Goal: Use online tool/utility: Utilize a website feature to perform a specific function

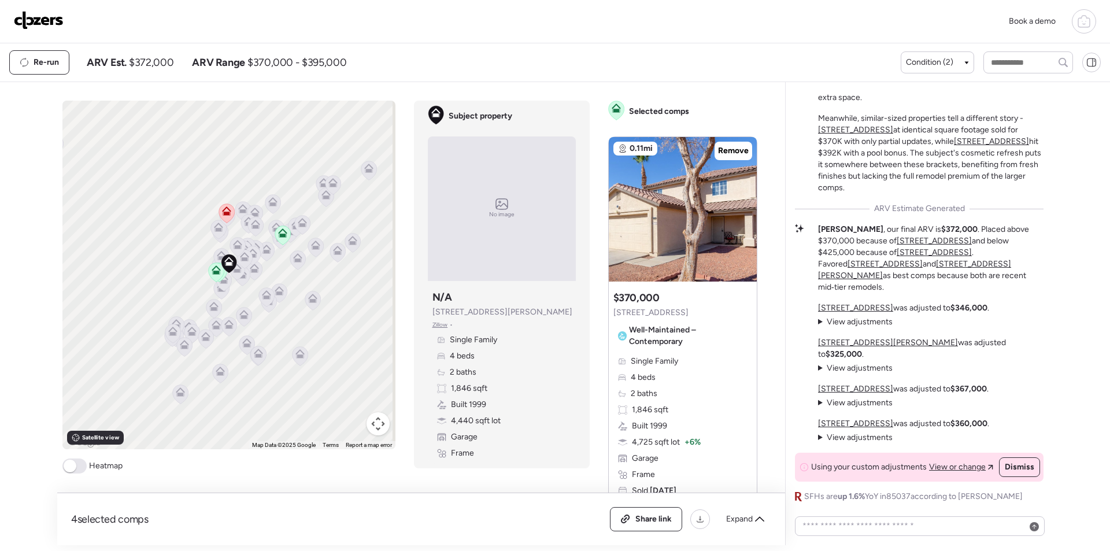
click at [168, 61] on span "$372,000" at bounding box center [151, 63] width 45 height 14
copy span "372,000"
click at [25, 26] on img at bounding box center [39, 20] width 50 height 19
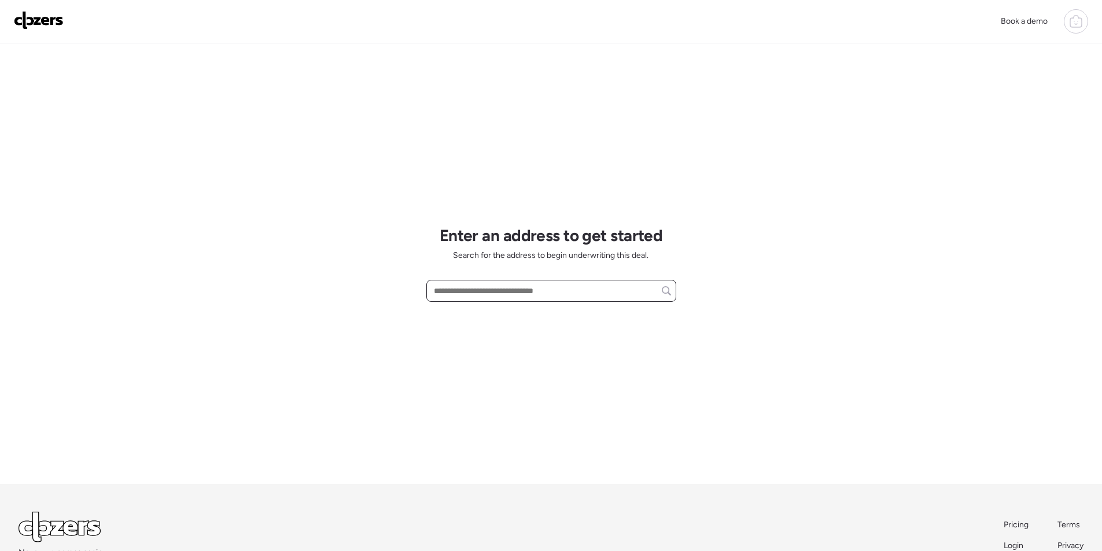
click at [492, 293] on input "text" at bounding box center [550, 291] width 239 height 16
paste input "**********"
click at [488, 307] on span "[STREET_ADDRESS]" at bounding box center [468, 312] width 75 height 12
type input "**********"
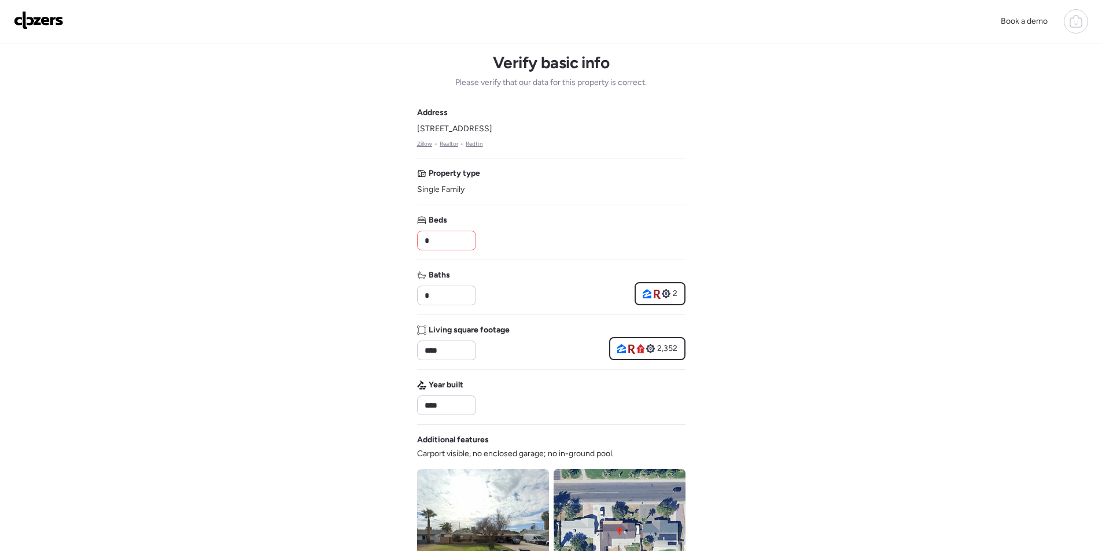
click at [453, 239] on input "*" at bounding box center [446, 240] width 49 height 16
type input "*"
click at [522, 237] on div "Beds *" at bounding box center [551, 233] width 268 height 36
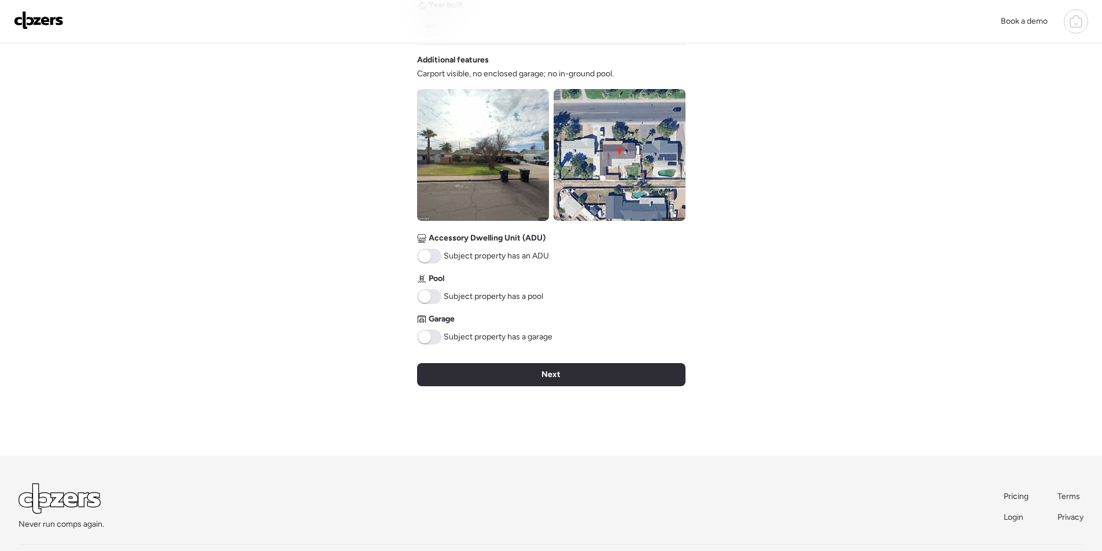
scroll to position [394, 0]
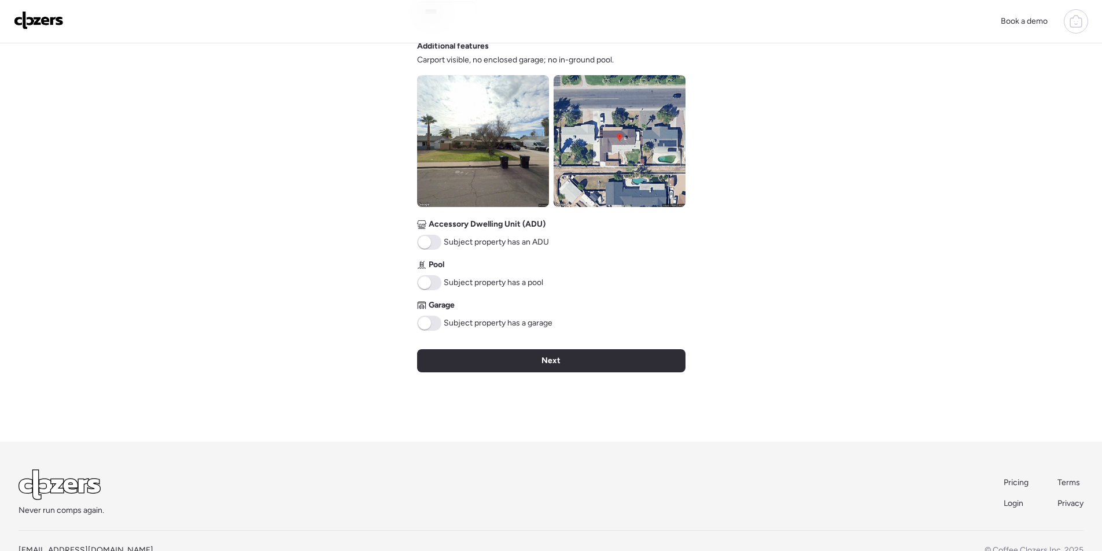
click at [637, 143] on img at bounding box center [619, 141] width 132 height 132
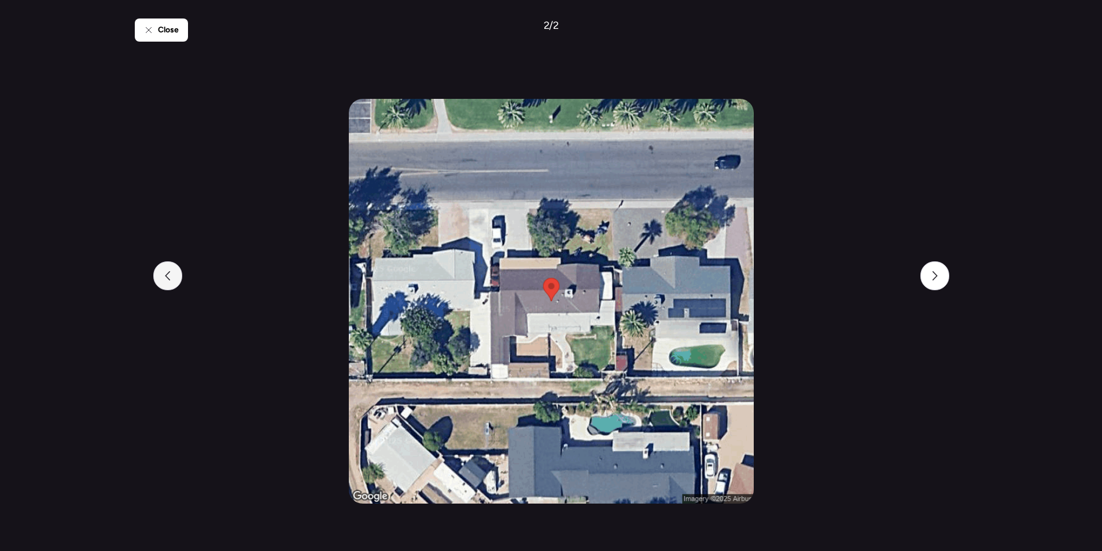
click at [172, 277] on div at bounding box center [167, 275] width 29 height 29
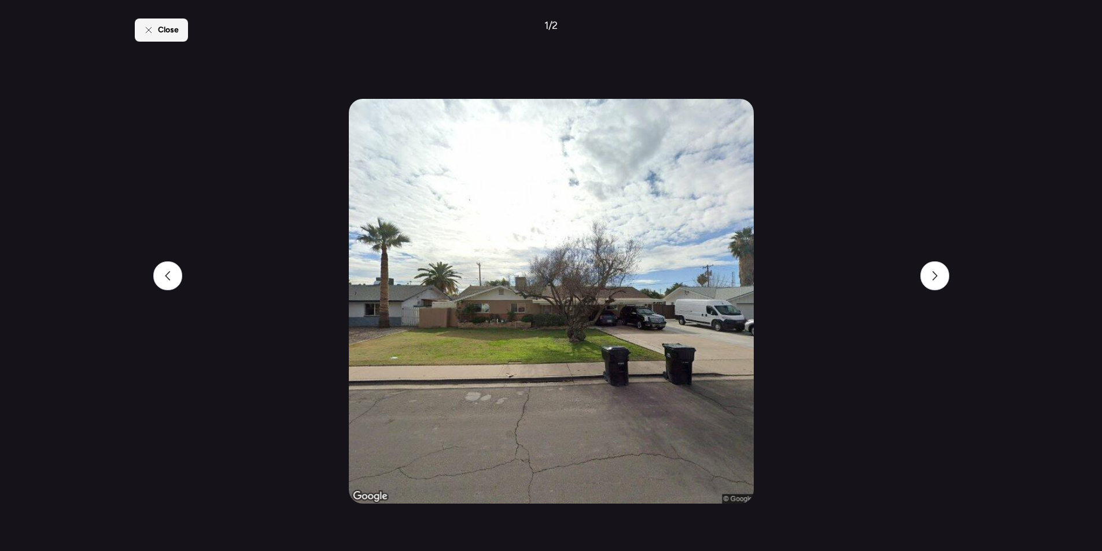
click at [176, 34] on span "Close" at bounding box center [168, 30] width 21 height 12
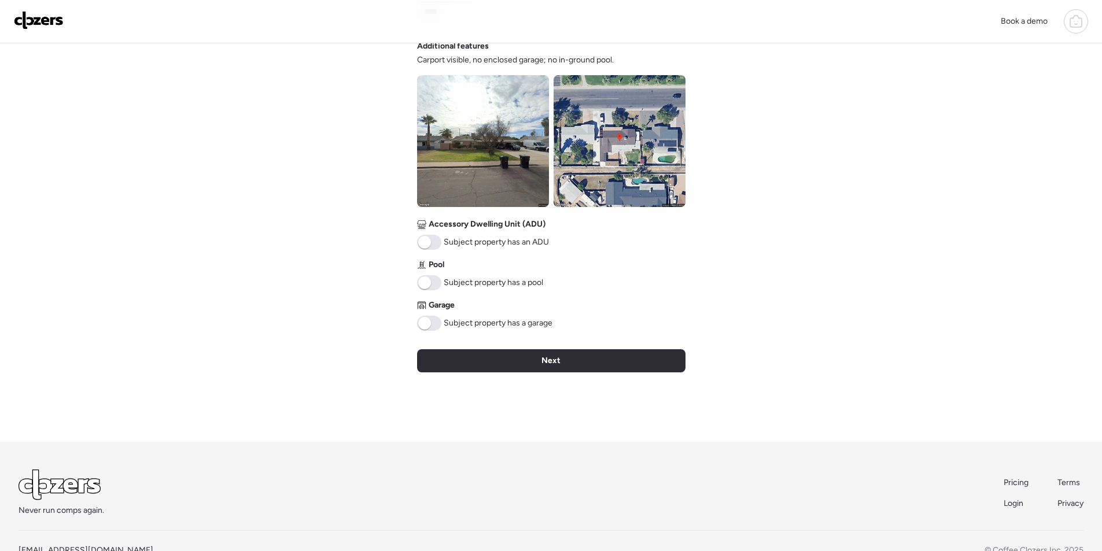
click at [498, 104] on img at bounding box center [483, 141] width 132 height 132
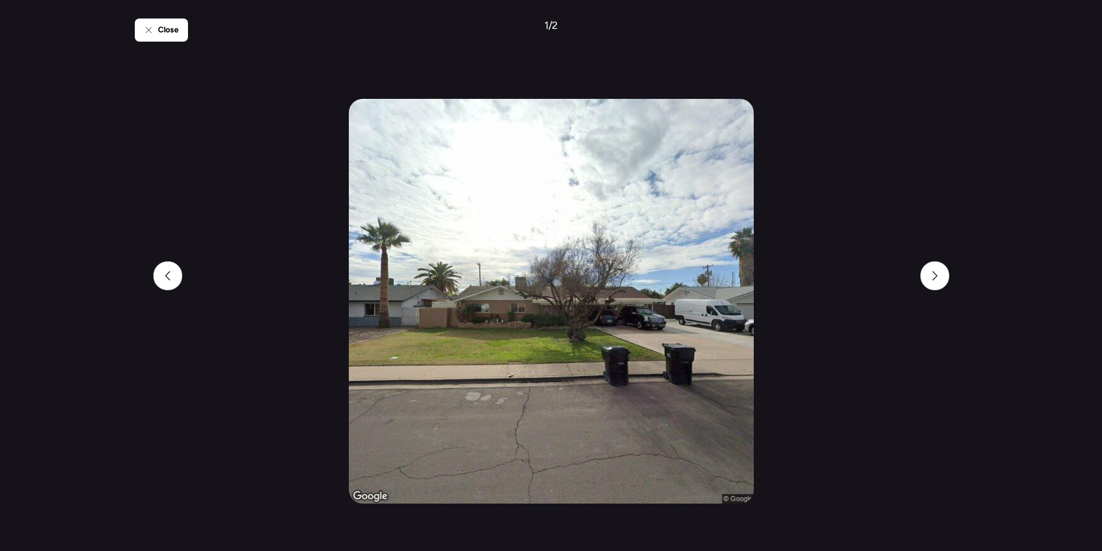
click at [656, 332] on img at bounding box center [551, 301] width 405 height 405
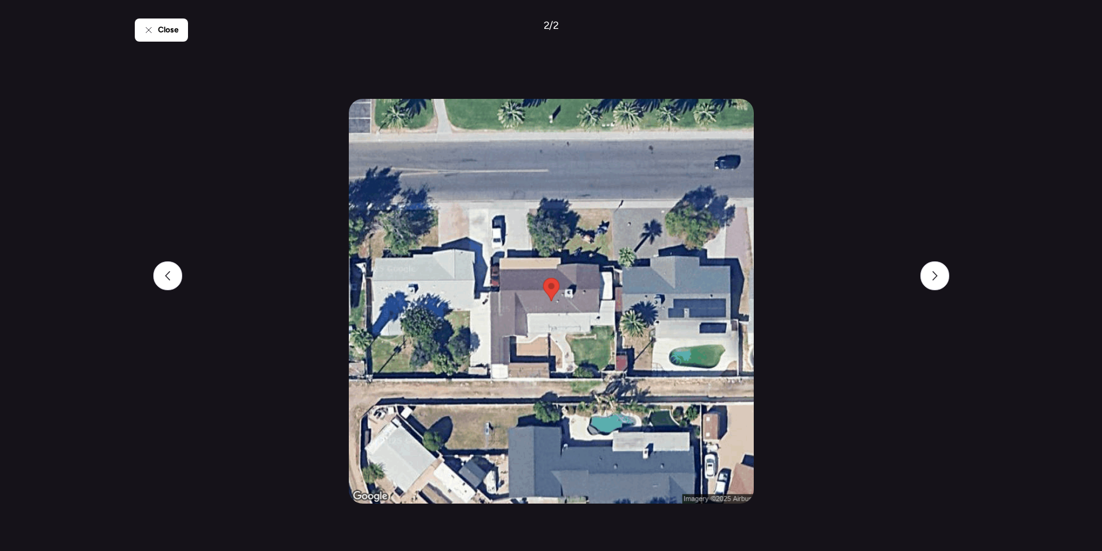
click at [656, 332] on img at bounding box center [551, 301] width 405 height 405
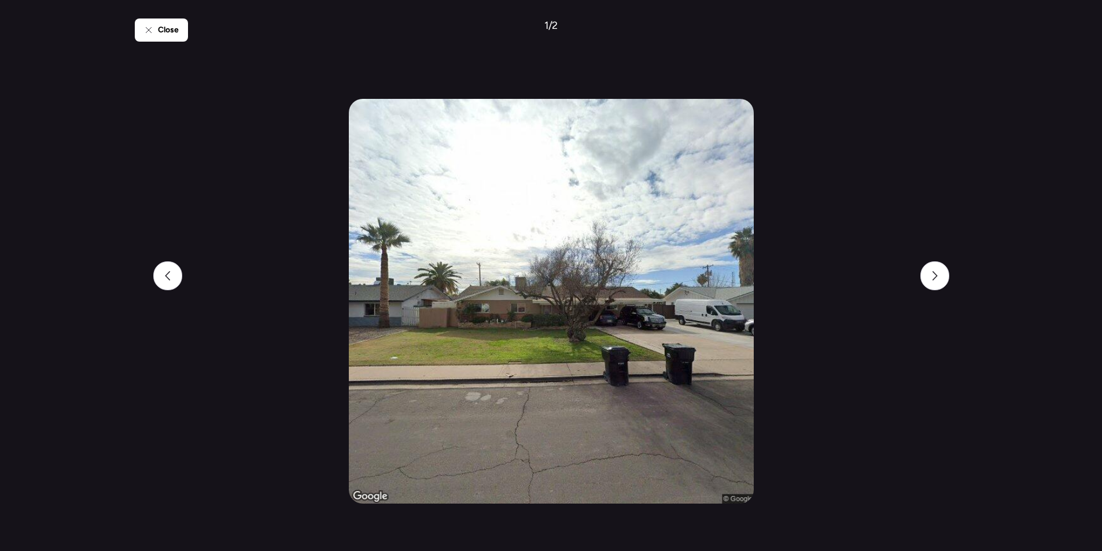
drag, startPoint x: 159, startPoint y: 28, endPoint x: 163, endPoint y: 33, distance: 6.6
click at [159, 27] on span "Close" at bounding box center [168, 30] width 21 height 12
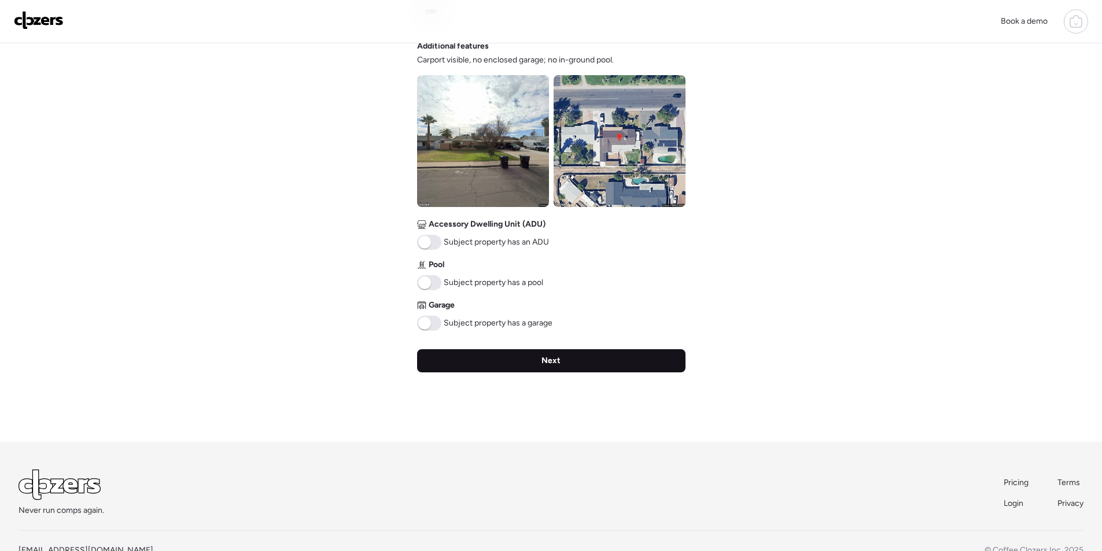
click at [472, 372] on div "Next" at bounding box center [551, 360] width 268 height 23
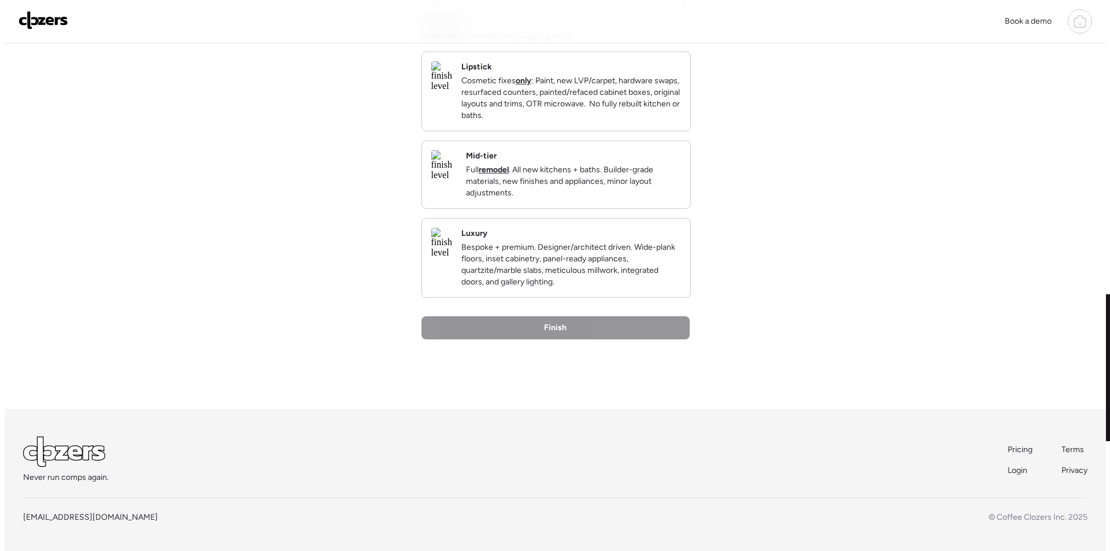
scroll to position [0, 0]
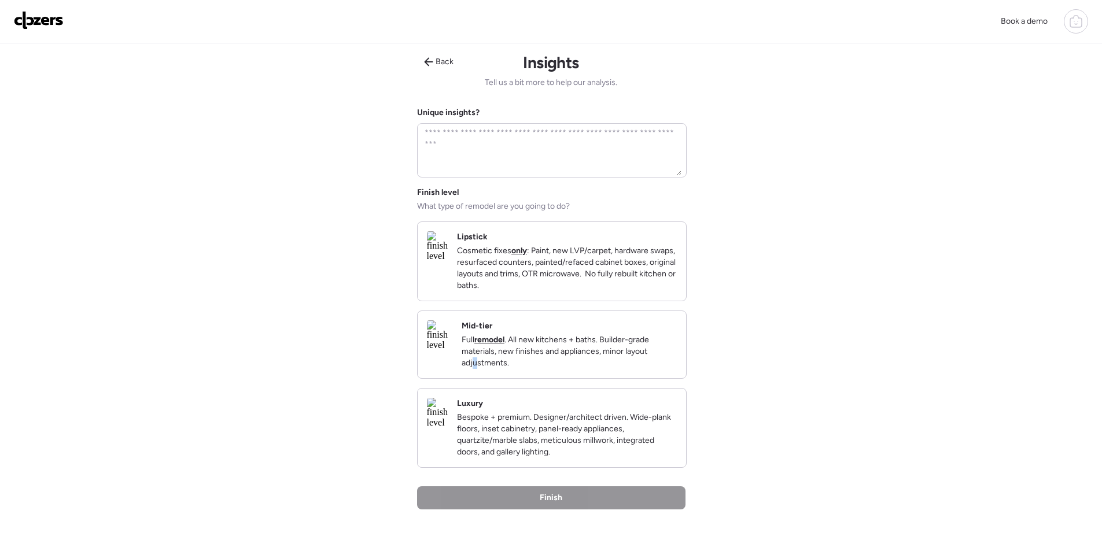
click at [556, 369] on p "Full remodel . All new kitchens + baths. Builder-grade materials, new finishes …" at bounding box center [568, 351] width 215 height 35
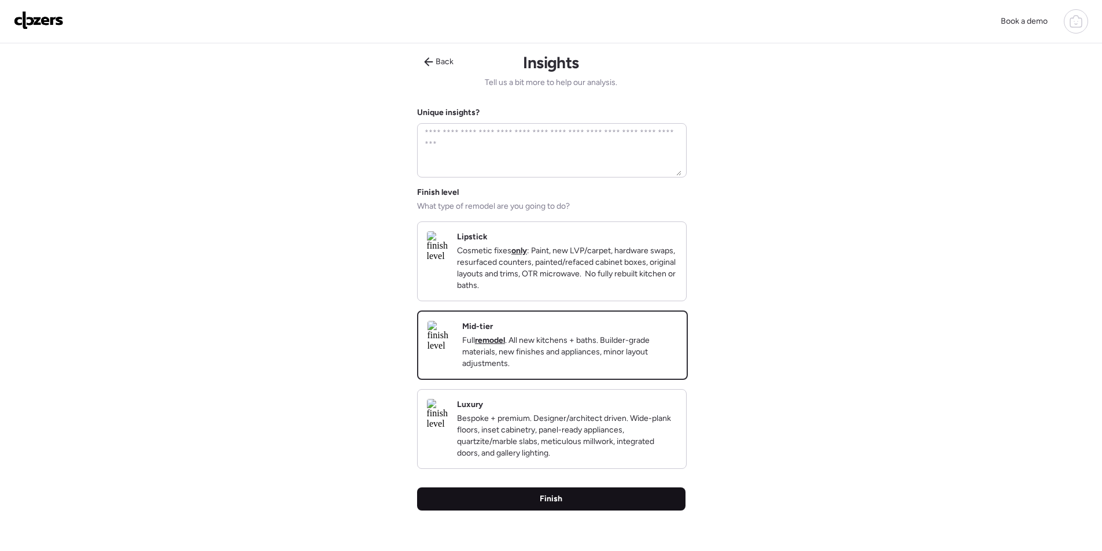
click at [542, 511] on div "Finish" at bounding box center [551, 498] width 268 height 23
click at [541, 505] on span "Finish" at bounding box center [551, 499] width 23 height 12
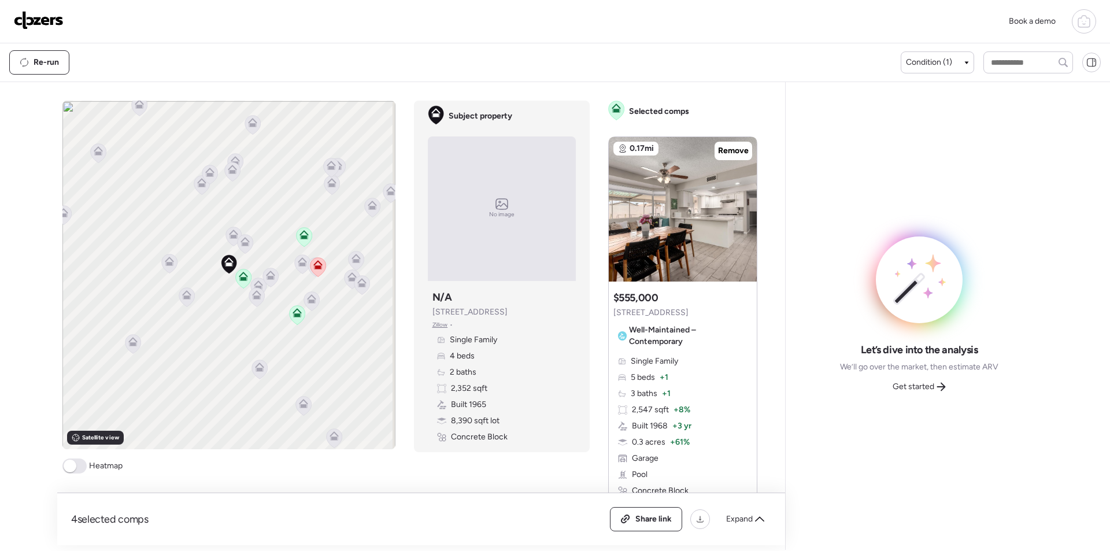
click at [760, 508] on div "Share link Expand" at bounding box center [690, 519] width 161 height 24
click at [760, 520] on icon at bounding box center [759, 519] width 9 height 9
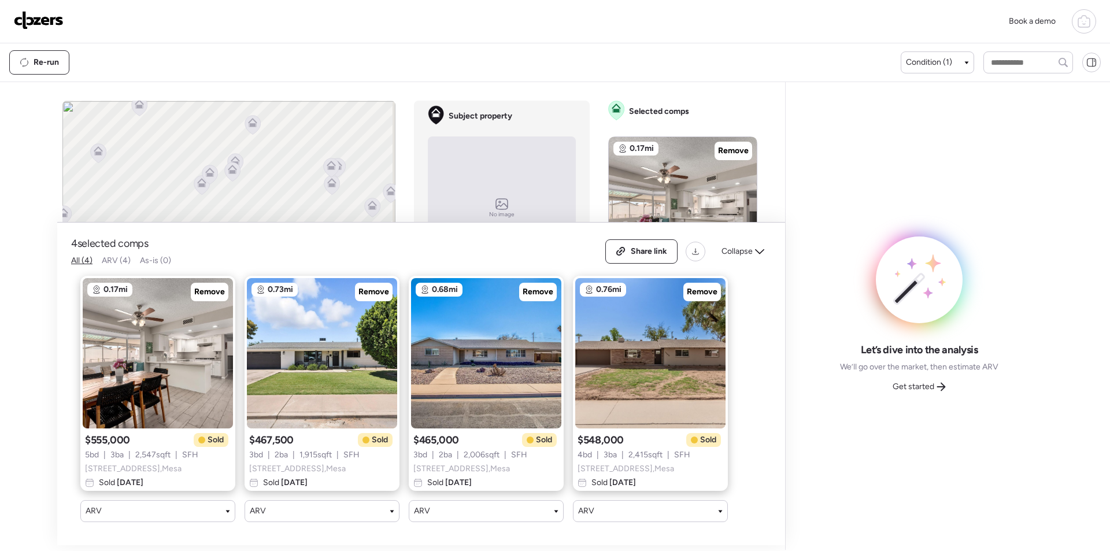
click at [932, 404] on div "Let’s dive into the analysis We’ll go over the market, then estimate ARV Get st…" at bounding box center [919, 315] width 249 height 449
click at [930, 384] on span "Get started" at bounding box center [914, 387] width 42 height 12
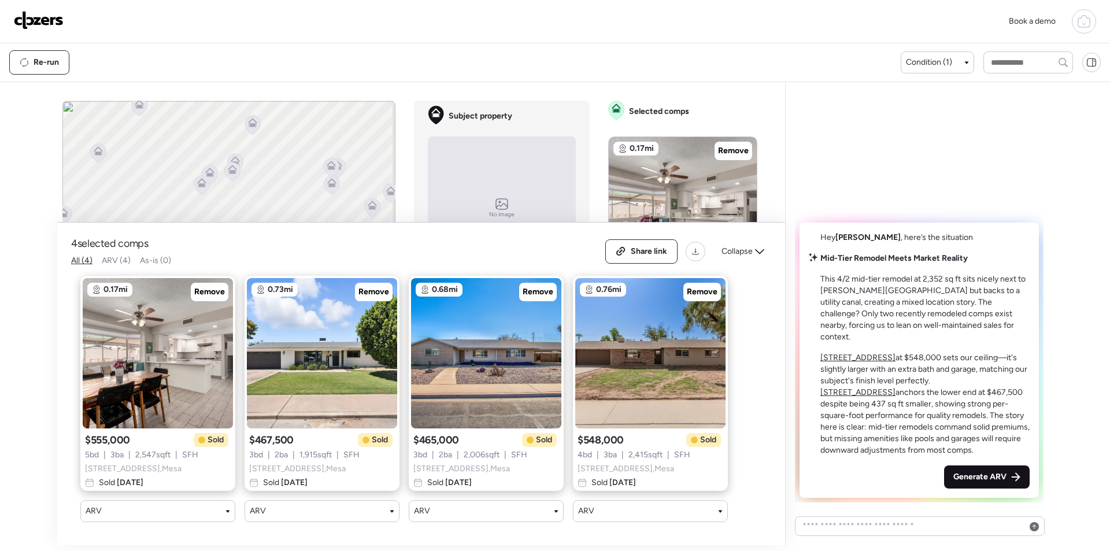
click at [995, 479] on span "Generate ARV" at bounding box center [980, 477] width 53 height 12
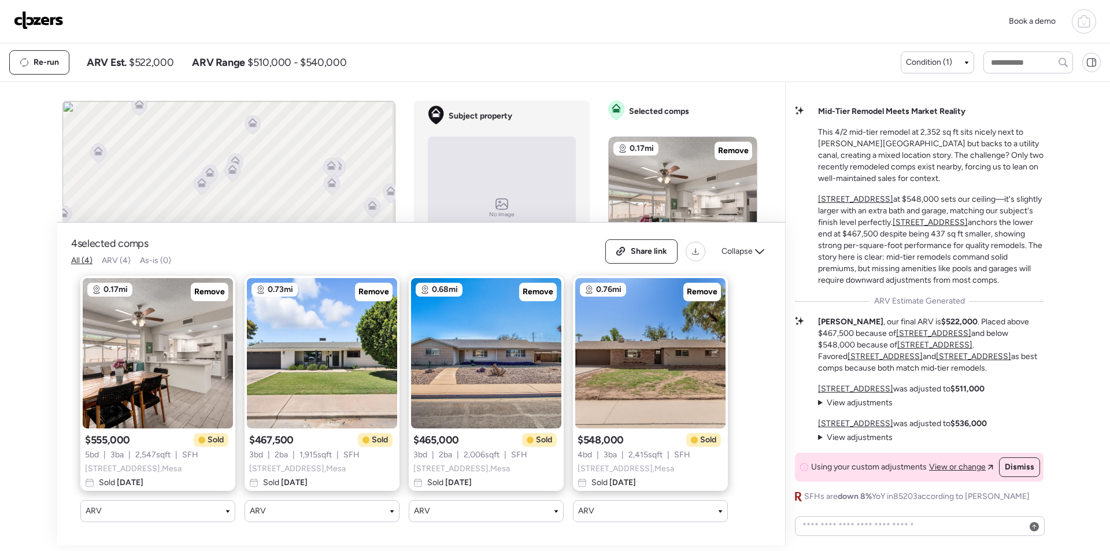
click at [156, 61] on span "$522,000" at bounding box center [151, 63] width 45 height 14
copy span "522,000"
click at [643, 240] on div "Share link" at bounding box center [641, 251] width 71 height 23
click at [631, 246] on span "Link copied" at bounding box center [645, 252] width 43 height 12
